Goal: Complete application form

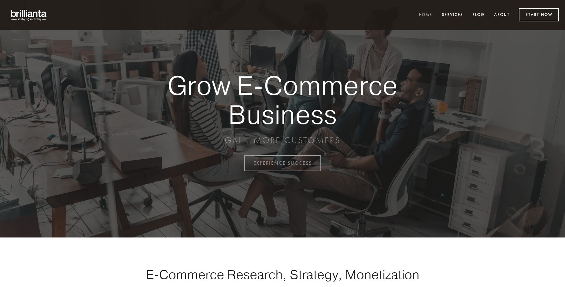
scroll to position [1602, 0]
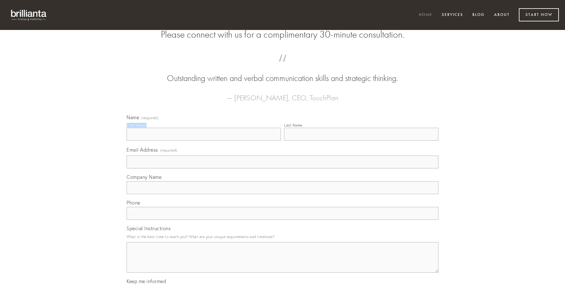
type input "[PERSON_NAME]"
click at [361, 141] on input "Last Name" at bounding box center [361, 134] width 154 height 13
type input "[PERSON_NAME]"
click at [282, 168] on input "Email Address (required)" at bounding box center [283, 162] width 312 height 13
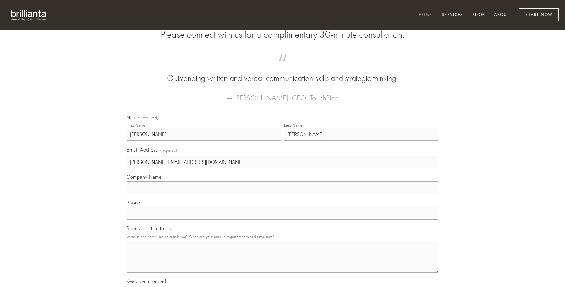
type input "[PERSON_NAME][EMAIL_ADDRESS][DOMAIN_NAME]"
click at [282, 194] on input "Company Name" at bounding box center [283, 187] width 312 height 13
type input "alius"
click at [282, 220] on input "text" at bounding box center [283, 213] width 312 height 13
click at [282, 263] on textarea "Special Instructions" at bounding box center [283, 257] width 312 height 31
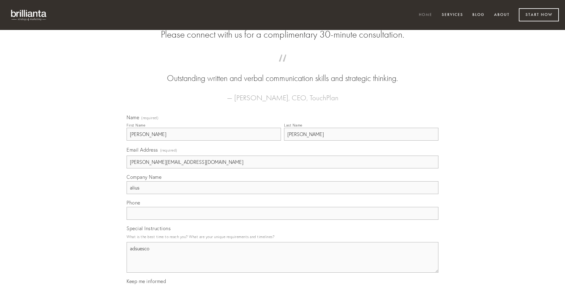
type textarea "adsuesco"
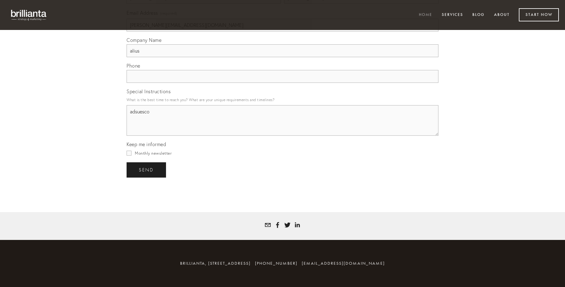
click at [147, 170] on span "send" at bounding box center [146, 170] width 15 height 6
